Goal: Information Seeking & Learning: Learn about a topic

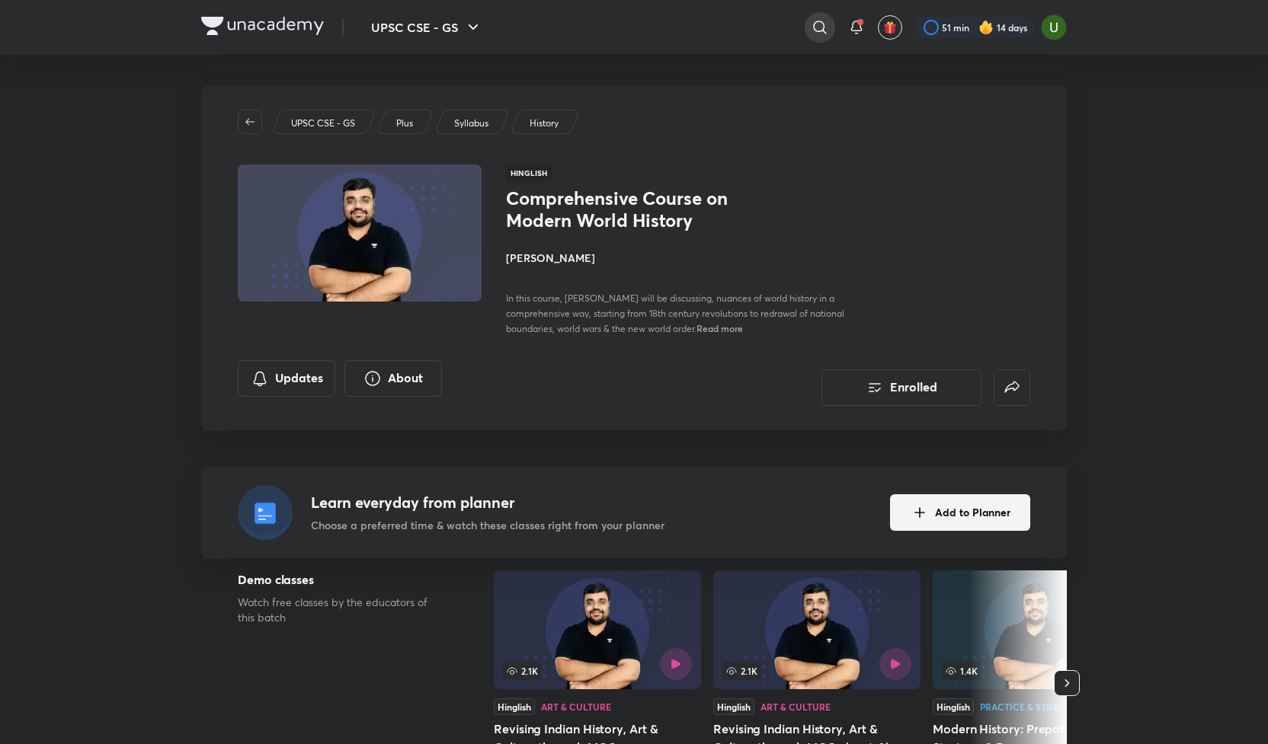
click at [810, 27] on div at bounding box center [820, 27] width 30 height 30
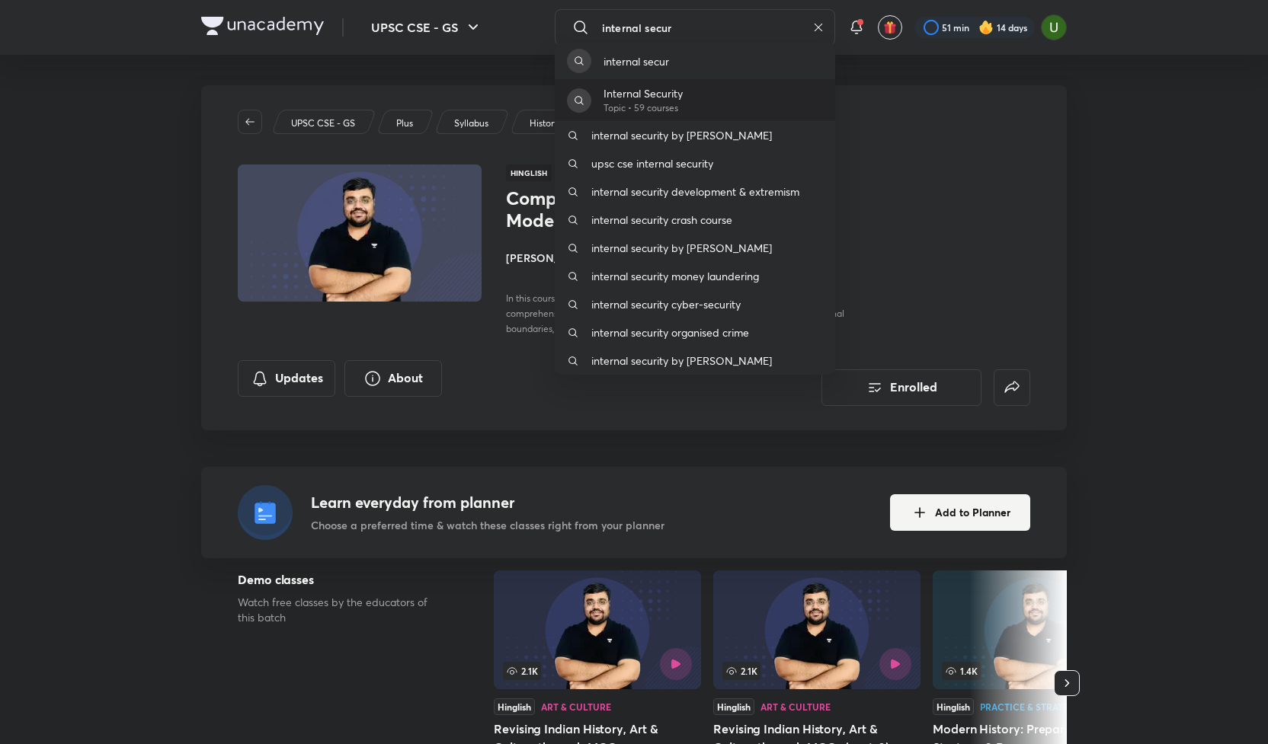
type input "internal secur"
click at [645, 101] on p "Internal Security" at bounding box center [642, 93] width 79 height 16
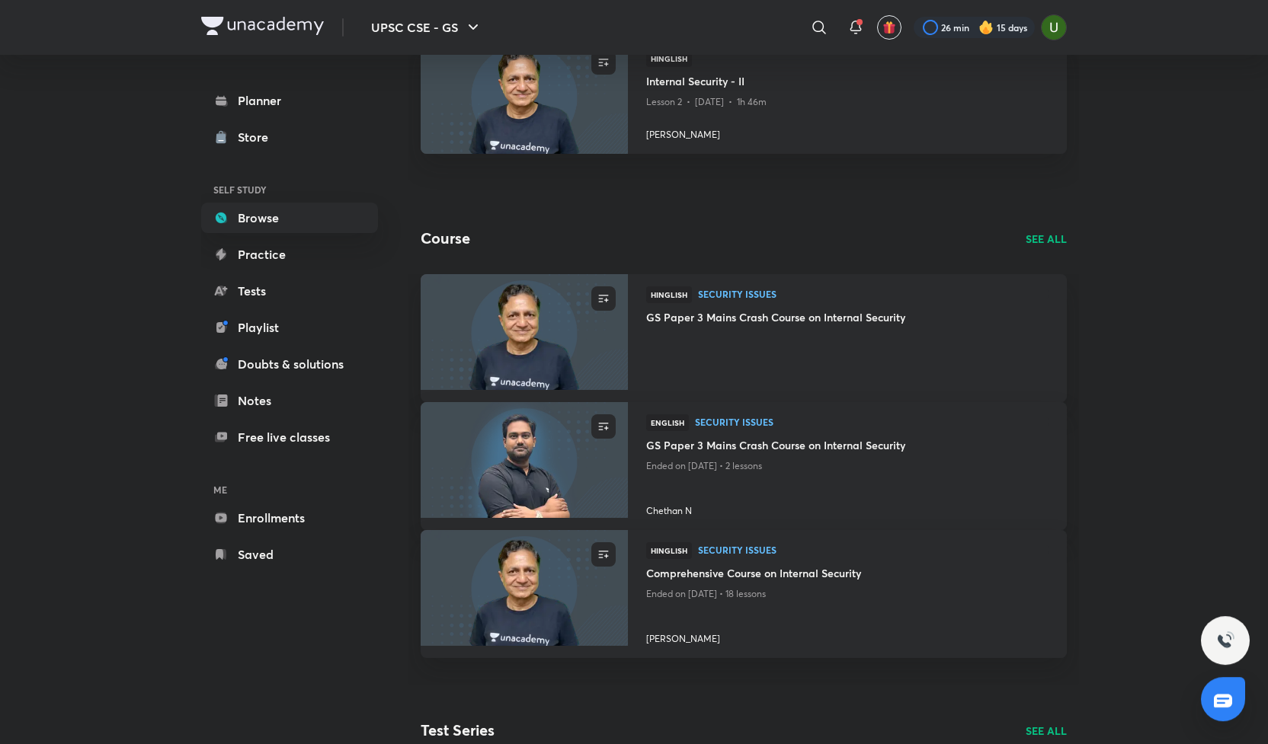
scroll to position [543, 0]
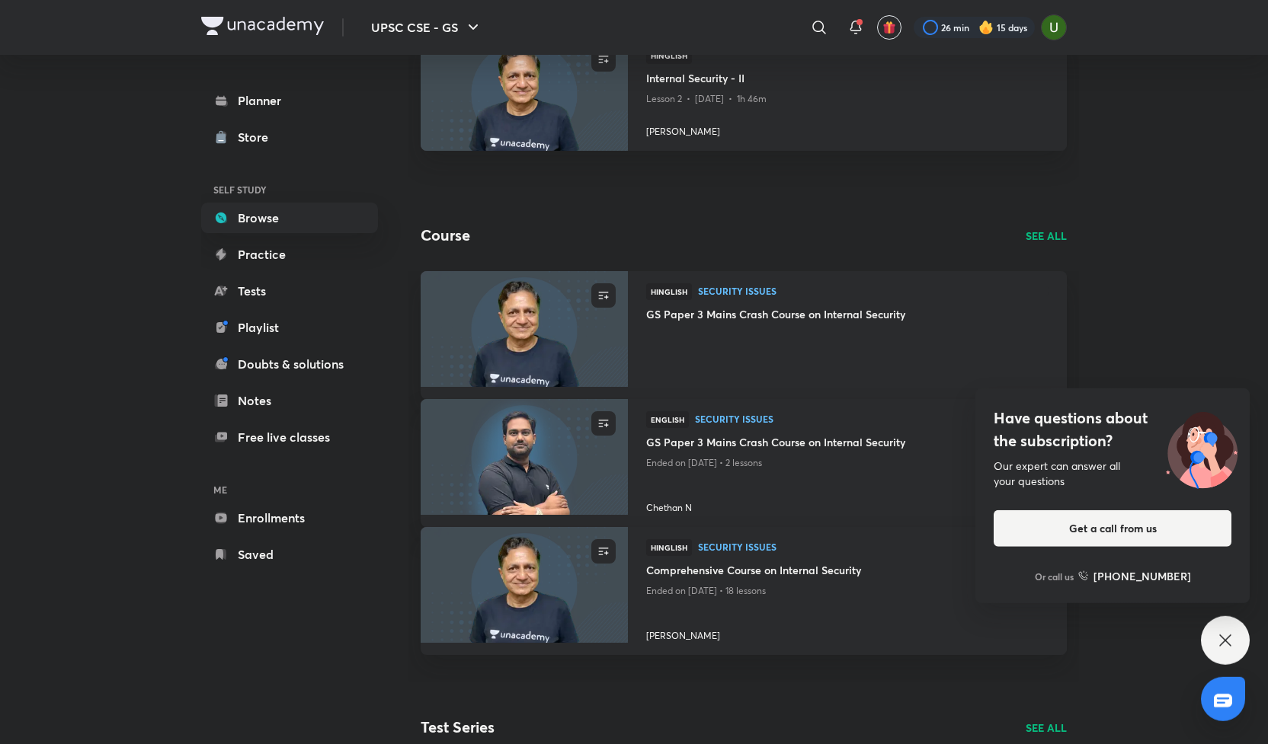
click at [1218, 643] on icon at bounding box center [1225, 641] width 18 height 18
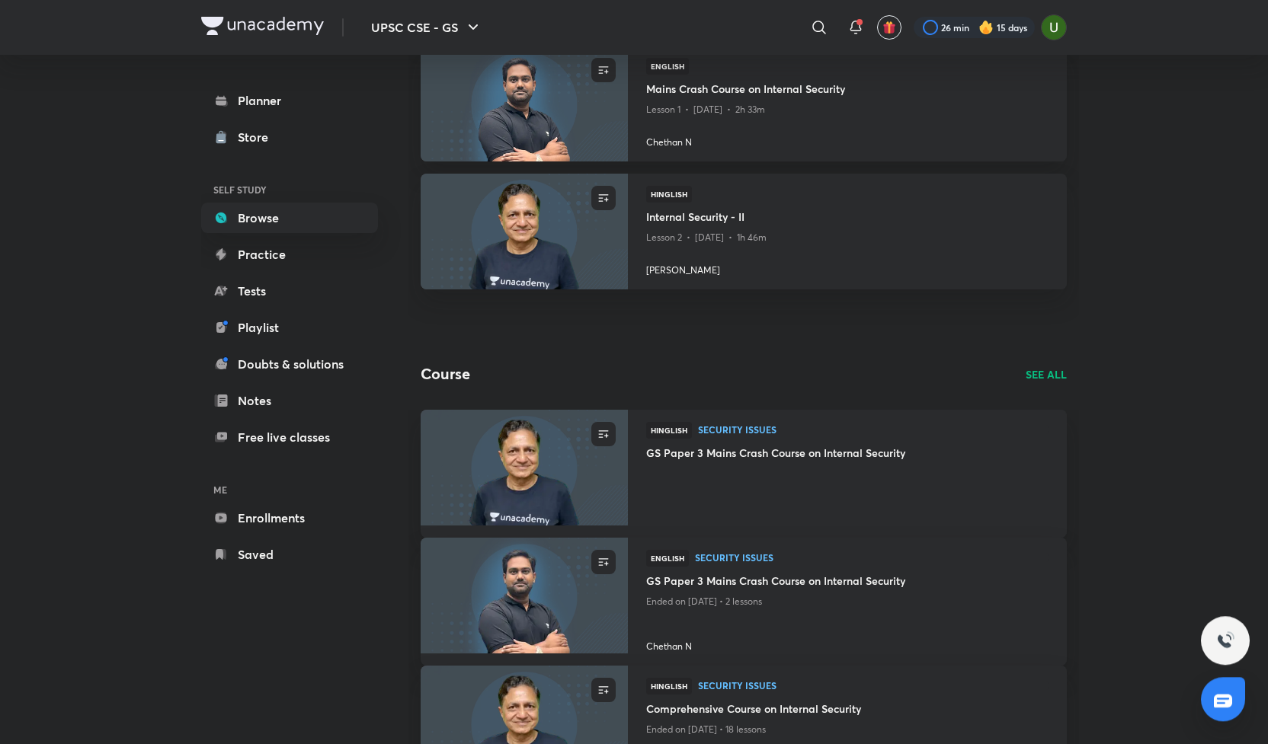
scroll to position [0, 0]
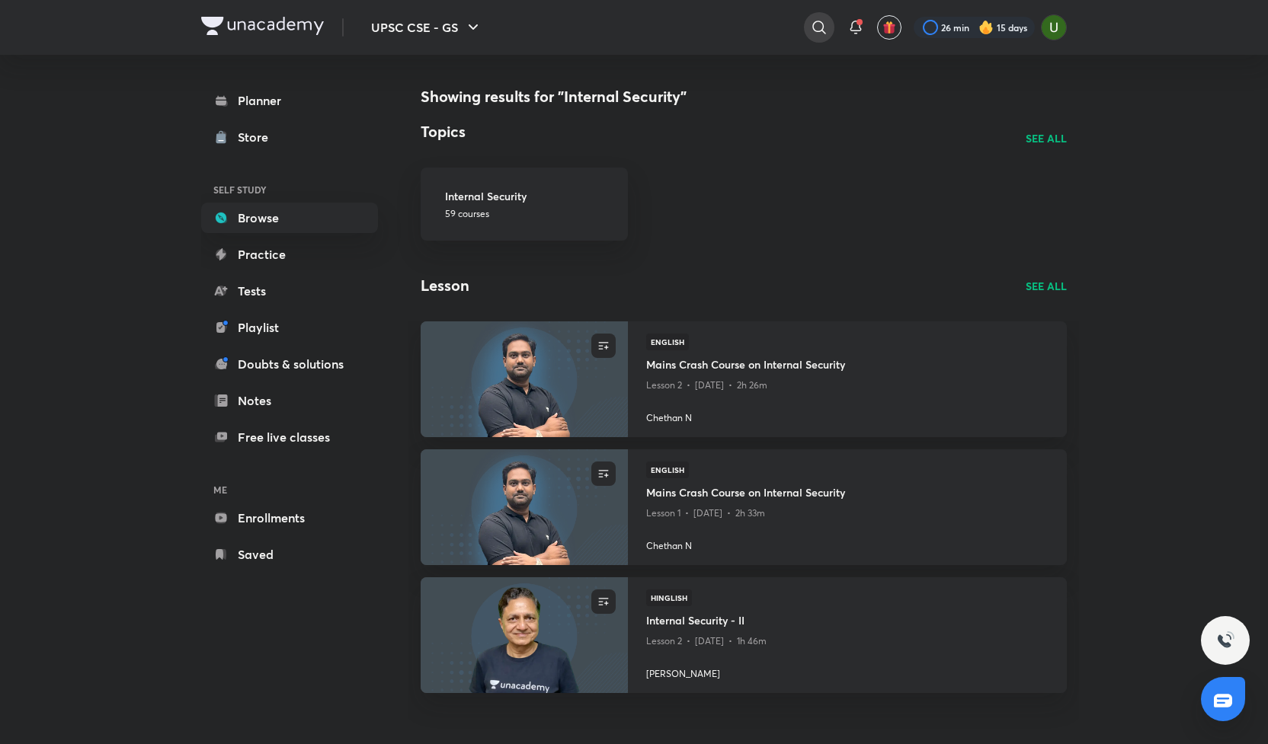
click at [810, 24] on icon at bounding box center [819, 27] width 18 height 18
type input "[PERSON_NAME]"
click at [655, 89] on p "Chethan N" at bounding box center [654, 93] width 104 height 16
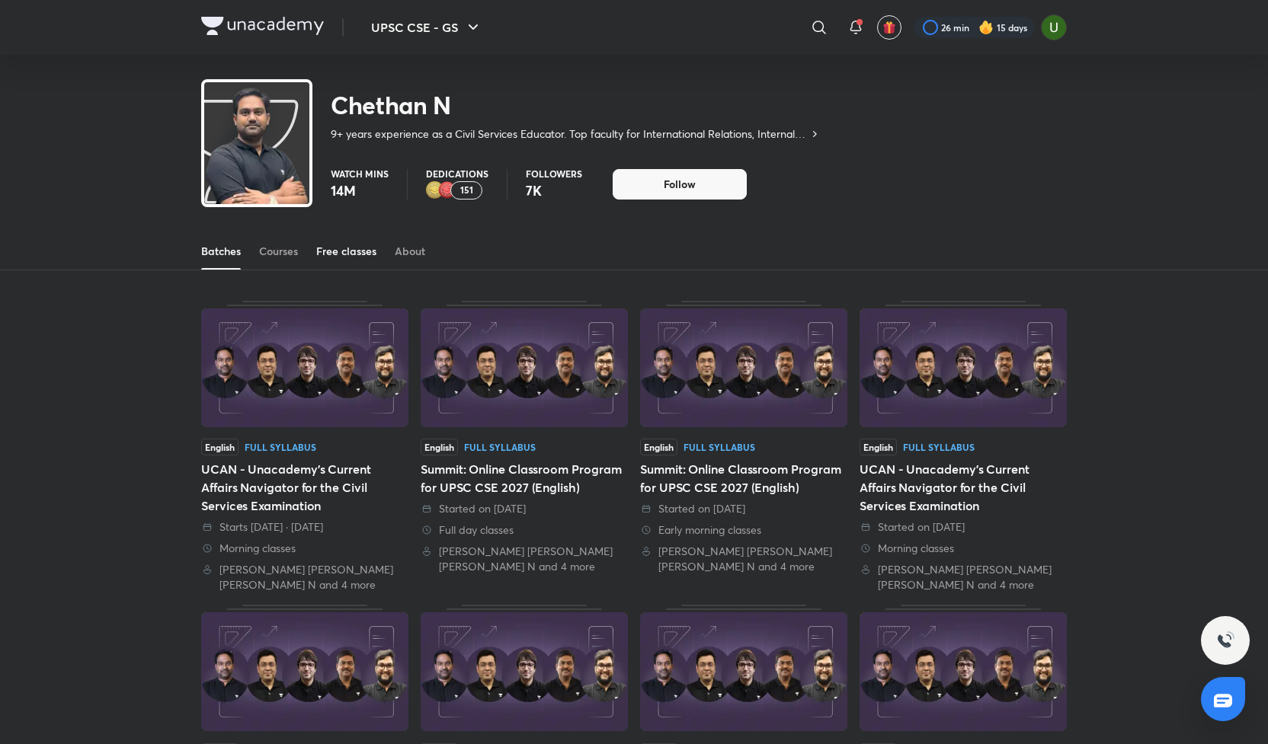
click at [325, 250] on div "Free classes" at bounding box center [346, 251] width 60 height 15
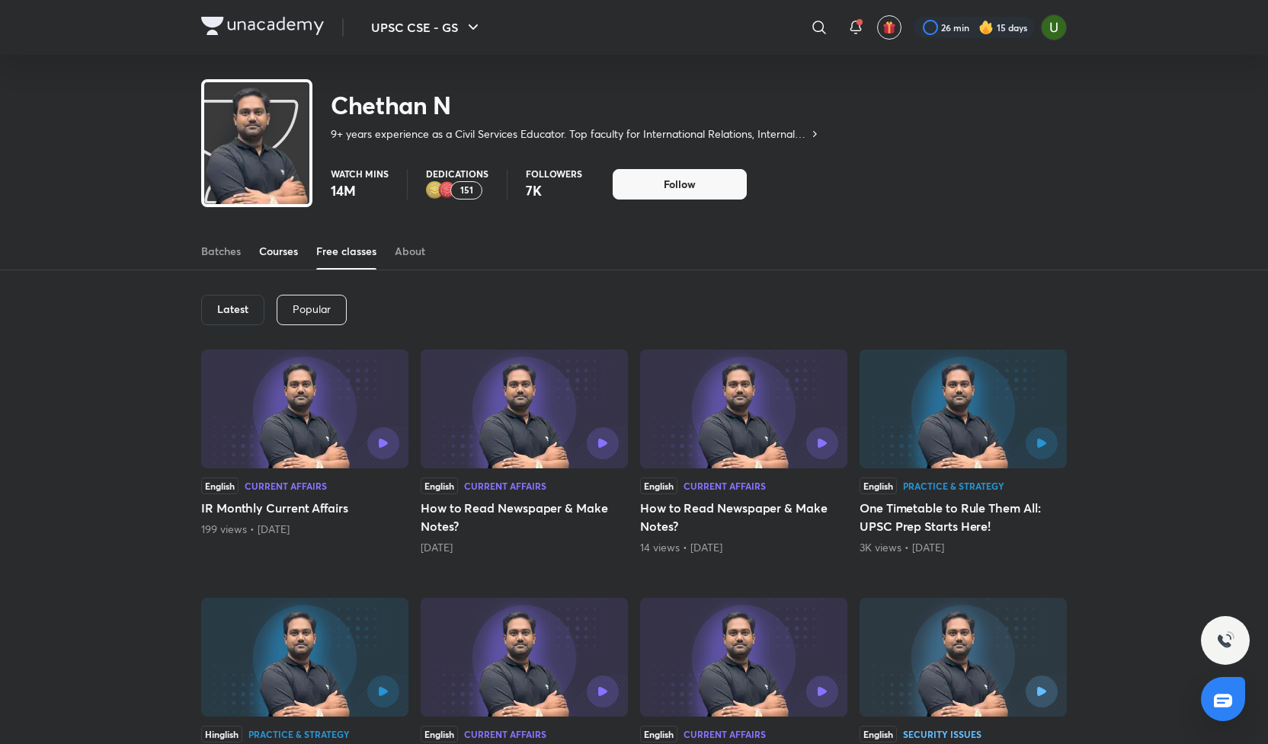
click at [275, 255] on div "Courses" at bounding box center [278, 251] width 39 height 15
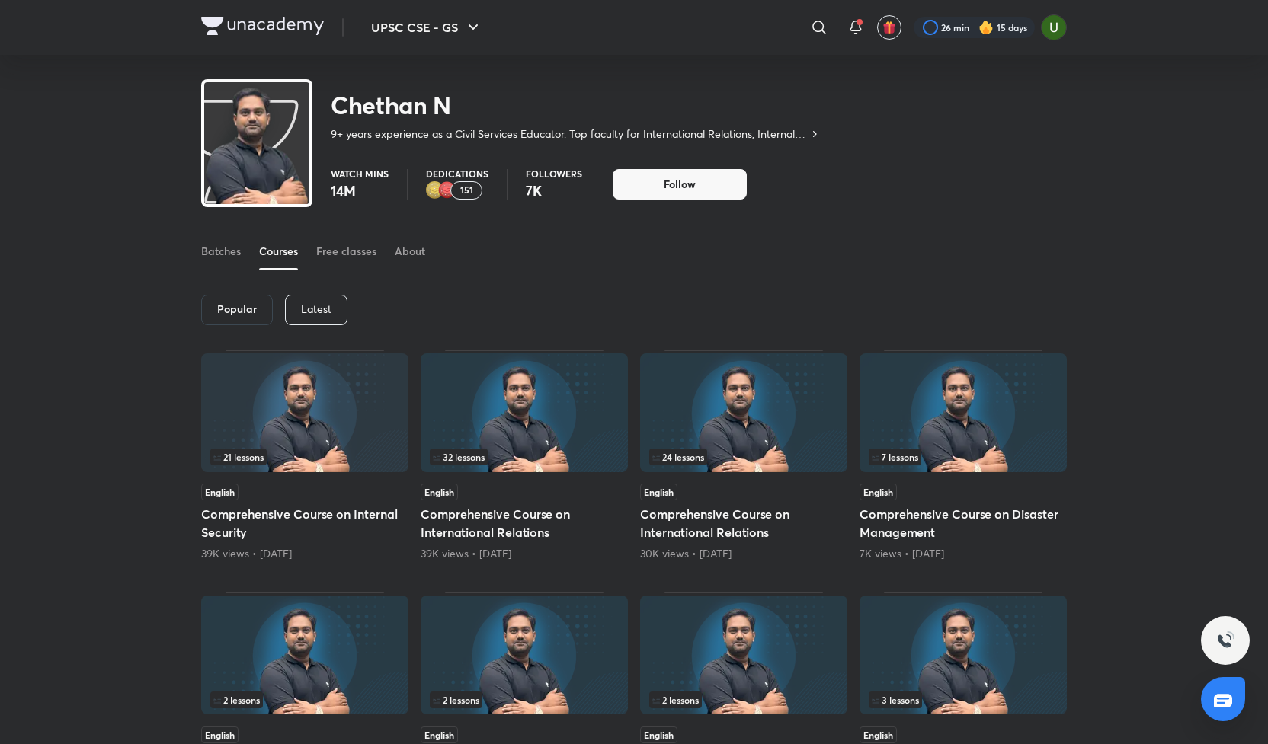
click at [307, 317] on div "Latest" at bounding box center [316, 310] width 62 height 30
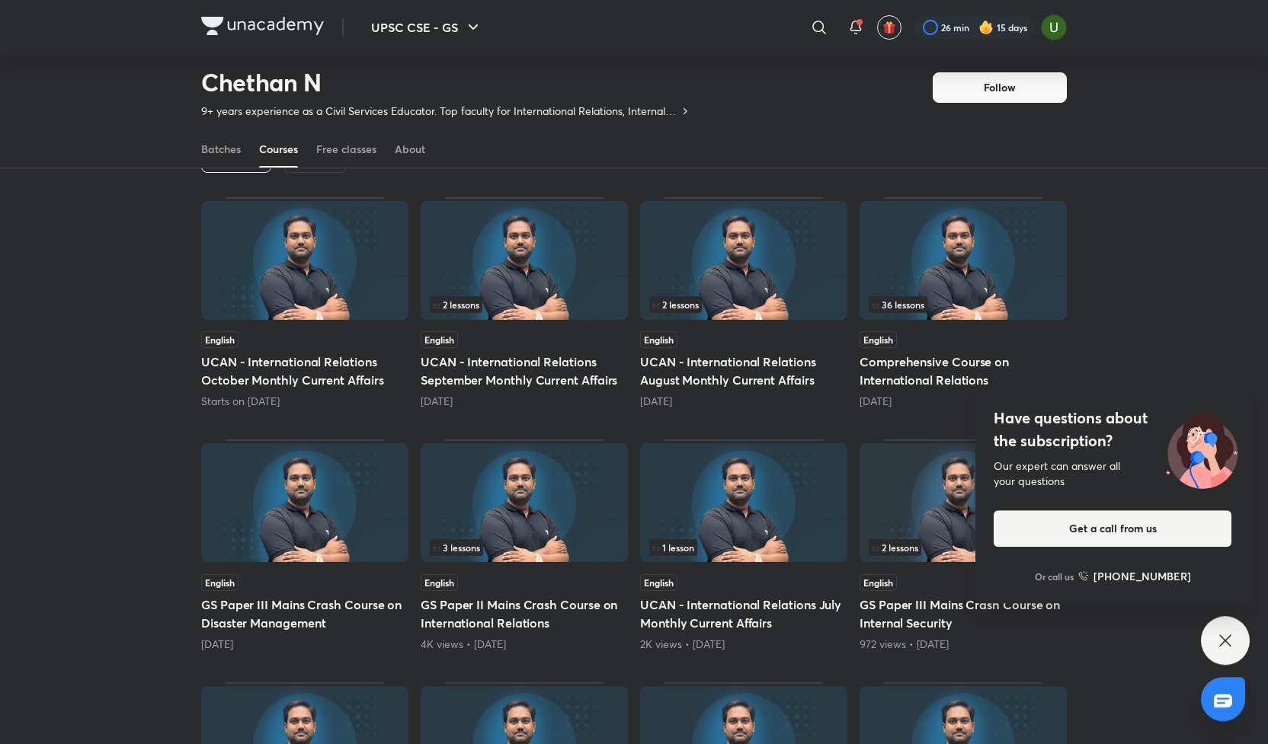
scroll to position [107, 0]
click at [1218, 651] on div "Have questions about the subscription? Our expert can answer all your questions…" at bounding box center [1225, 640] width 49 height 49
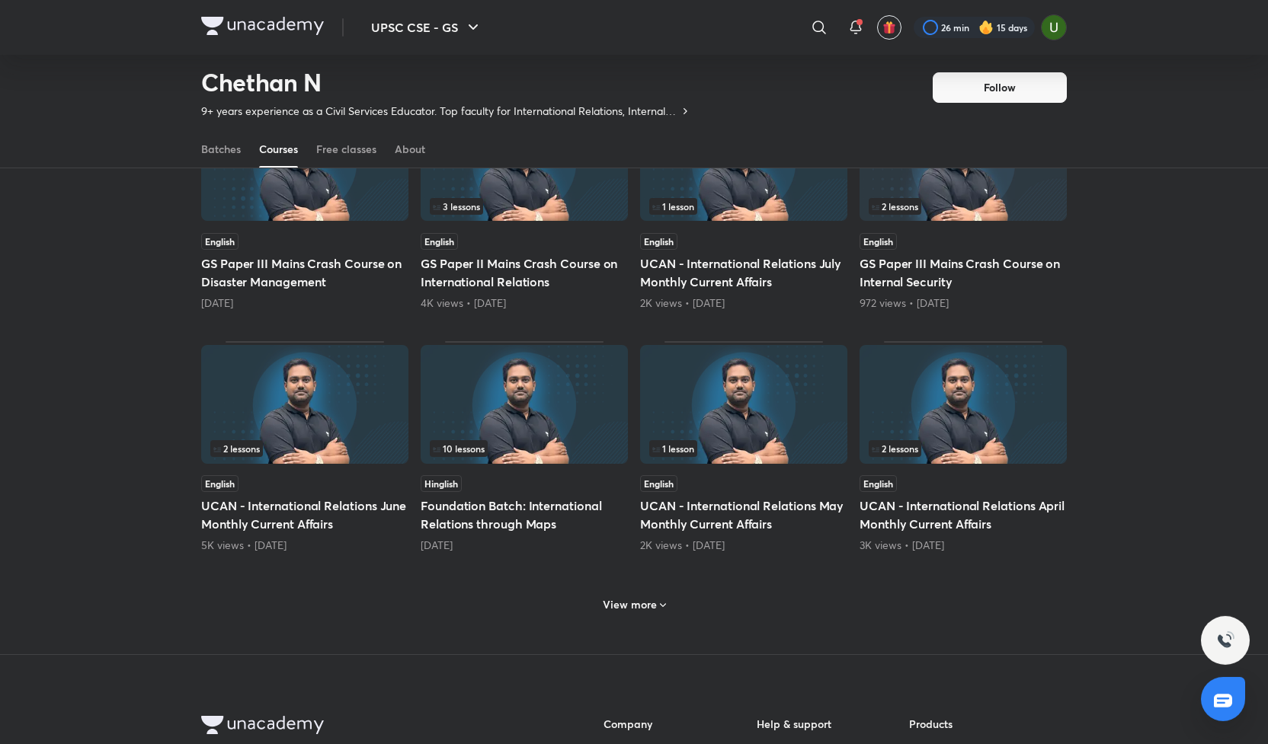
scroll to position [449, 0]
click at [629, 597] on h6 "View more" at bounding box center [630, 604] width 54 height 15
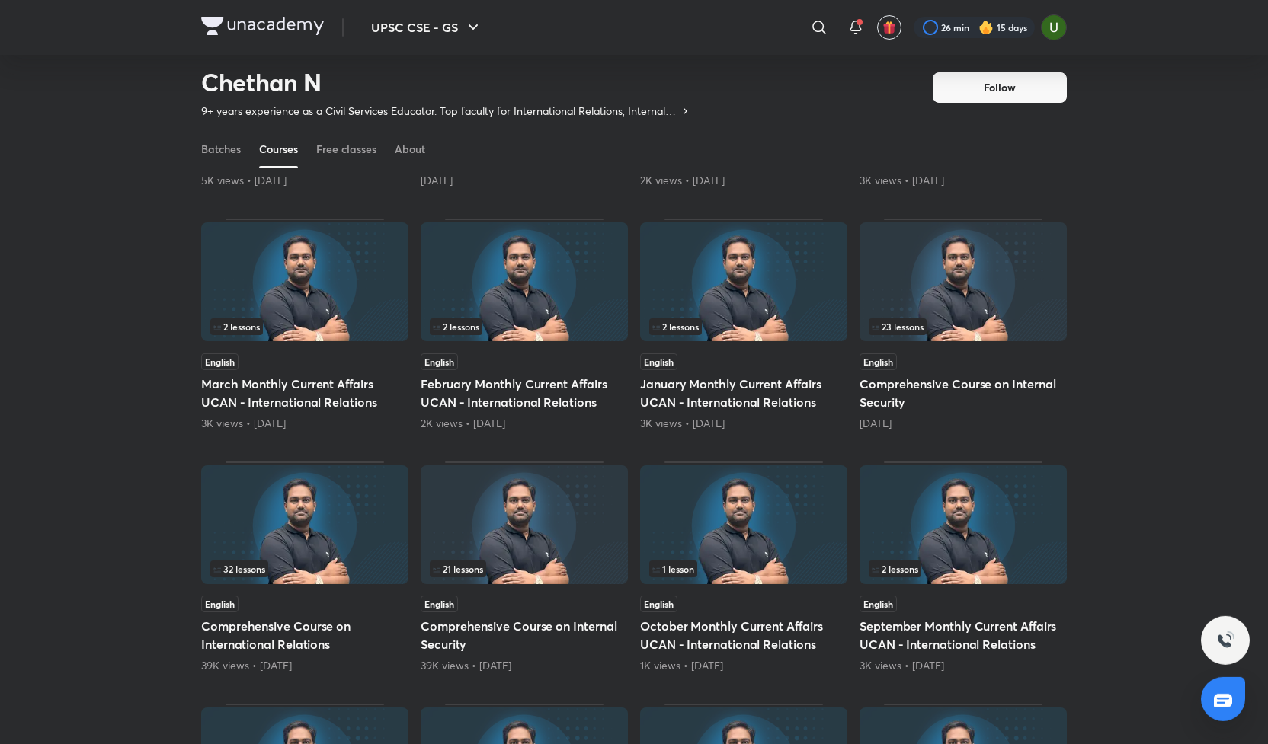
scroll to position [812, 0]
click at [938, 376] on h5 "Comprehensive Course on Internal Security" at bounding box center [962, 394] width 207 height 37
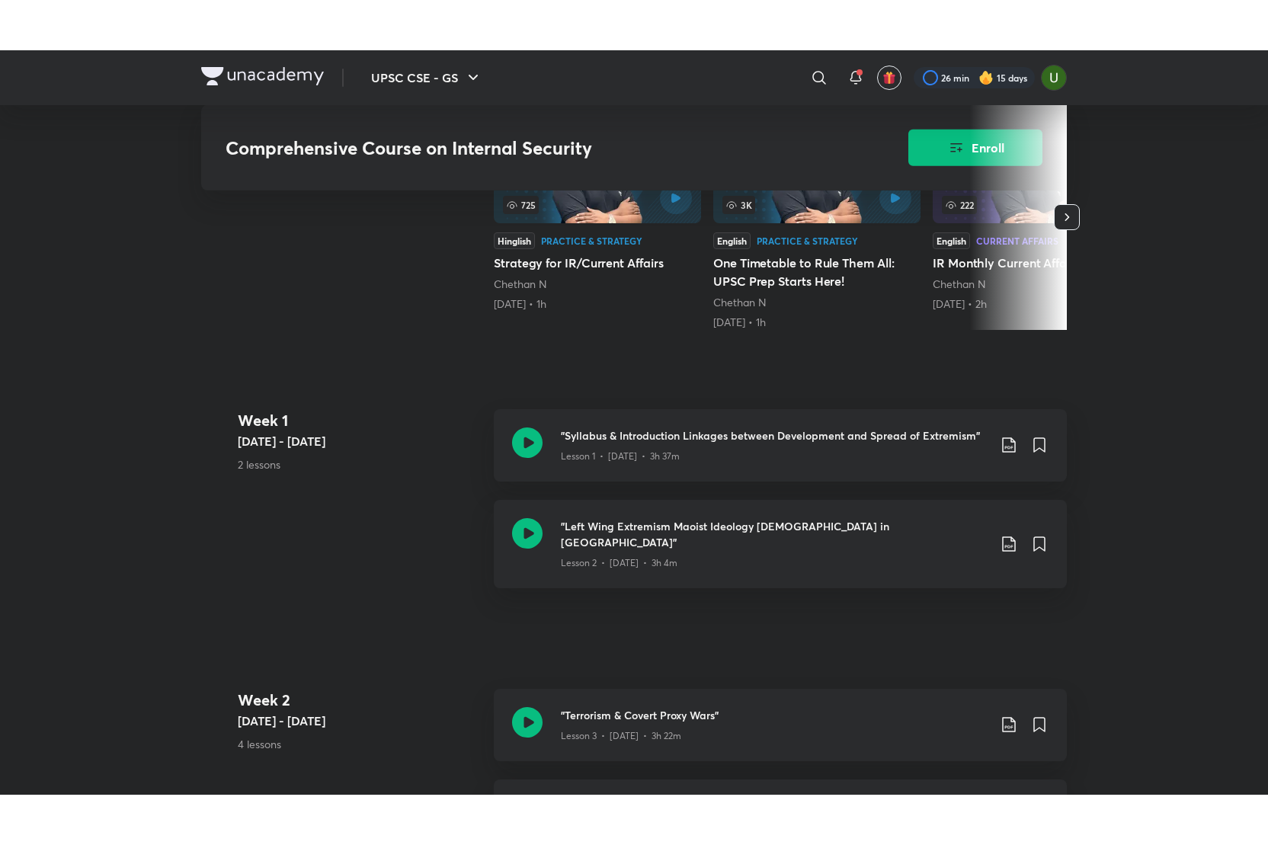
scroll to position [440, 0]
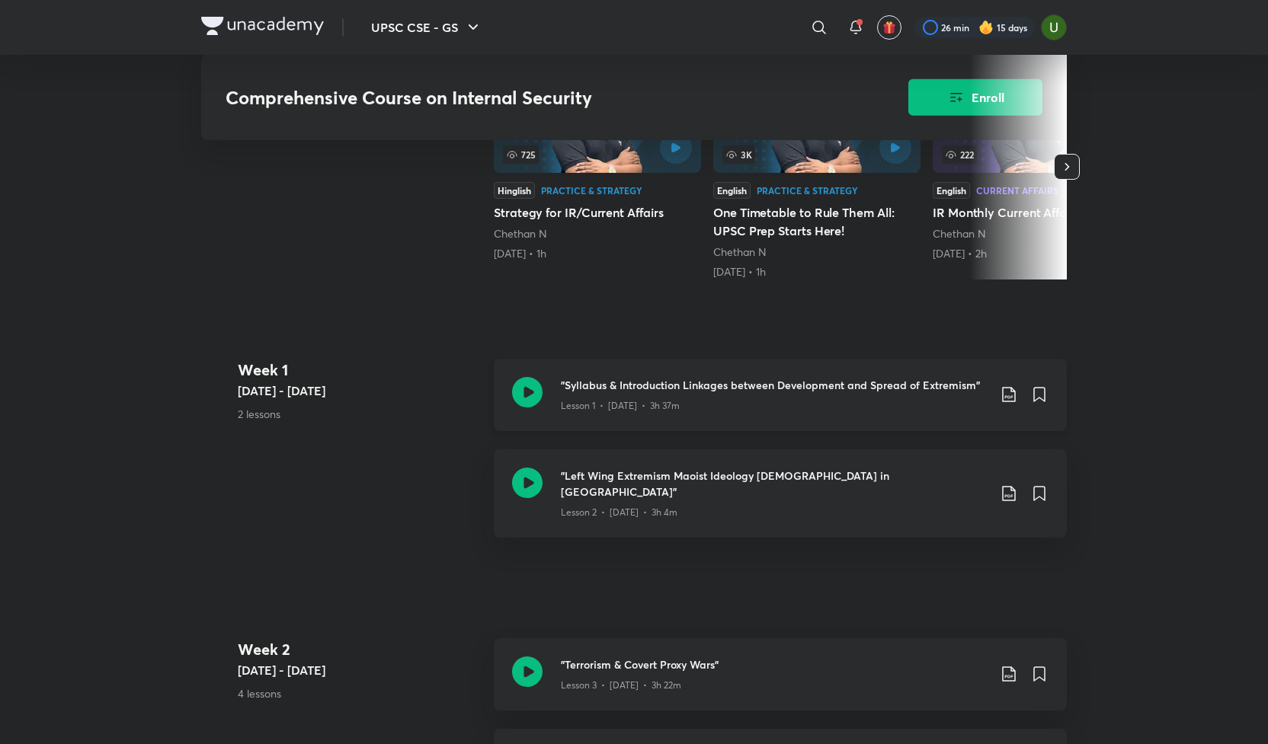
click at [520, 408] on icon at bounding box center [527, 392] width 30 height 30
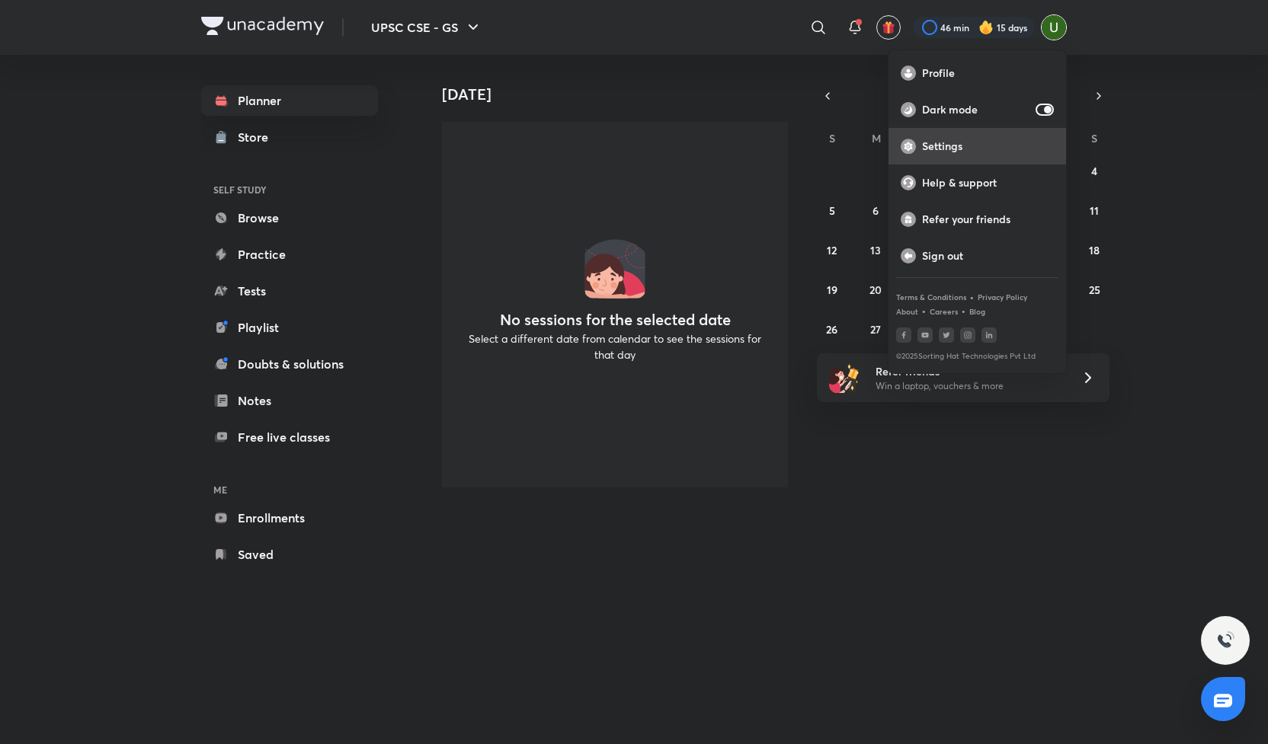
click at [944, 136] on div "Settings" at bounding box center [977, 146] width 178 height 37
